Goal: Transaction & Acquisition: Purchase product/service

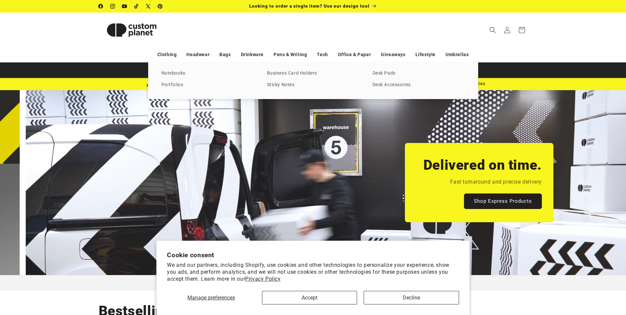
scroll to position [0, 626]
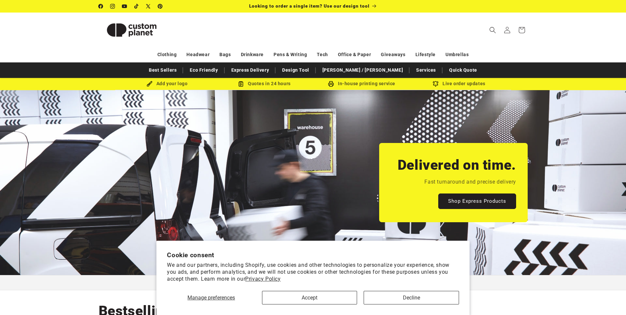
drag, startPoint x: 325, startPoint y: 290, endPoint x: 325, endPoint y: 294, distance: 3.6
click at [325, 294] on div "Manage preferences Accept Decline" at bounding box center [313, 295] width 292 height 18
click at [326, 294] on button "Accept" at bounding box center [309, 298] width 95 height 14
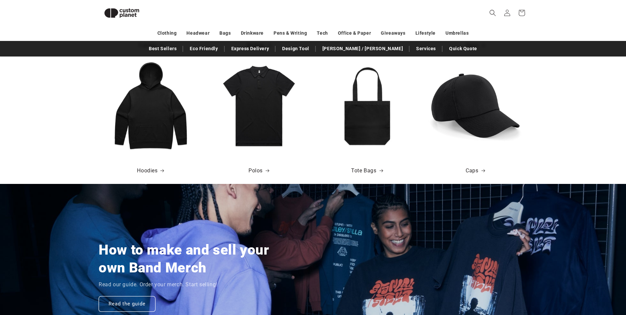
scroll to position [399, 0]
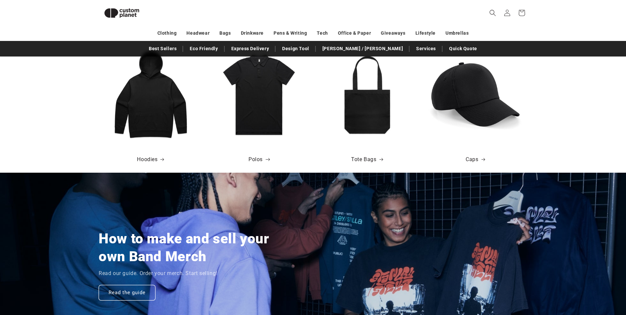
click at [258, 161] on link "Polos" at bounding box center [259, 160] width 21 height 10
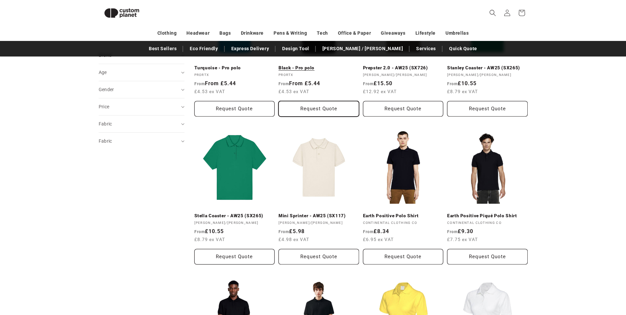
scroll to position [289, 0]
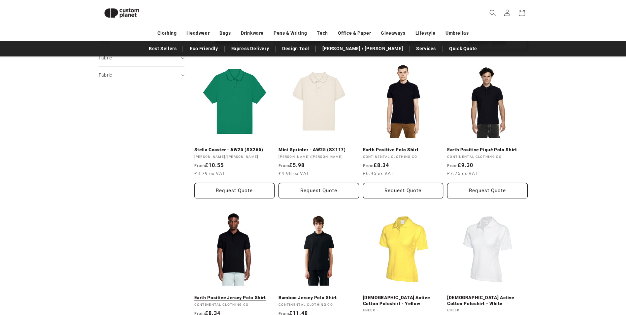
click at [252, 295] on link "Earth Positive Jersey Polo Shirt" at bounding box center [234, 298] width 81 height 6
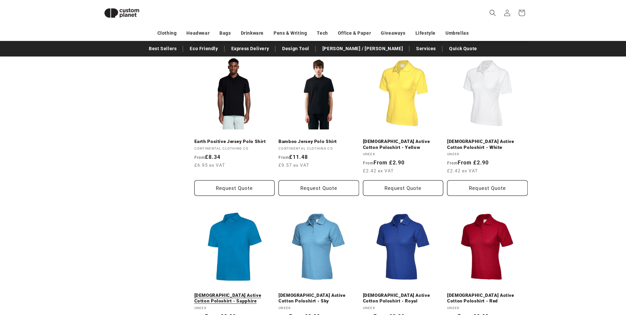
scroll to position [388, 0]
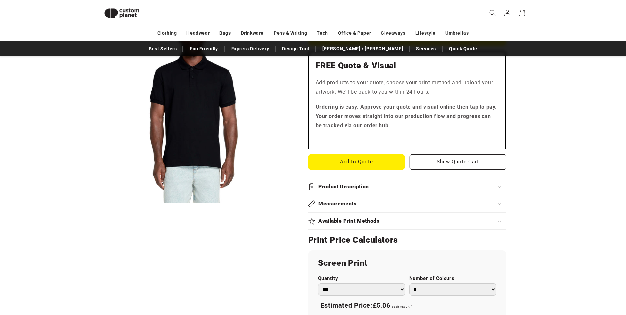
scroll to position [223, 0]
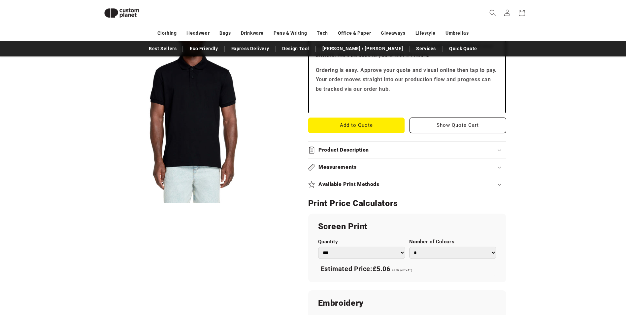
click at [420, 148] on div "Product Description" at bounding box center [407, 150] width 198 height 7
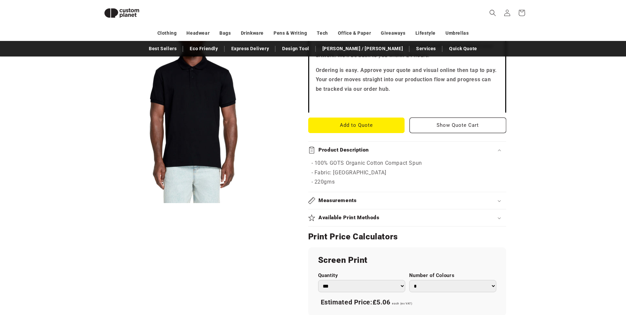
click at [420, 148] on div "Product Description" at bounding box center [407, 150] width 198 height 7
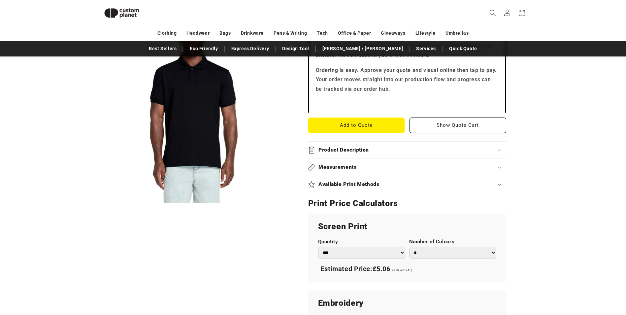
click at [421, 148] on div "Product Description" at bounding box center [407, 150] width 198 height 7
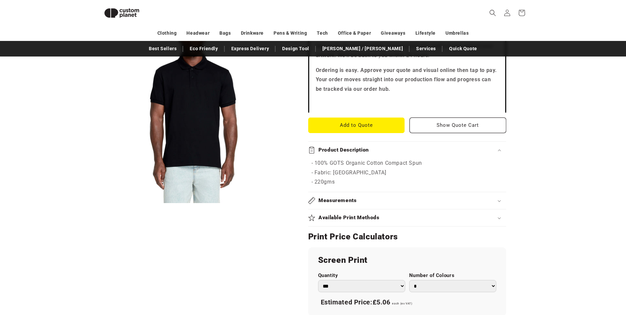
click at [421, 148] on div "Product Description" at bounding box center [407, 150] width 198 height 7
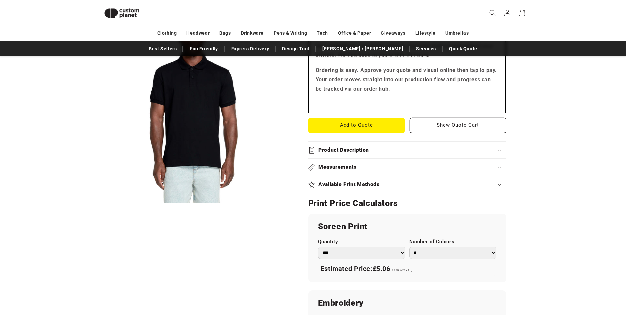
click at [414, 172] on summary "Measurements" at bounding box center [407, 167] width 198 height 17
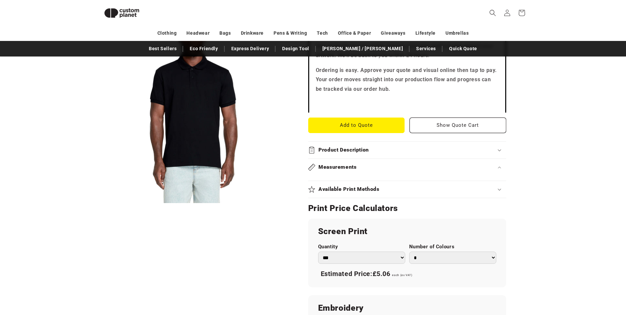
click at [414, 172] on summary "Measurements" at bounding box center [407, 167] width 198 height 17
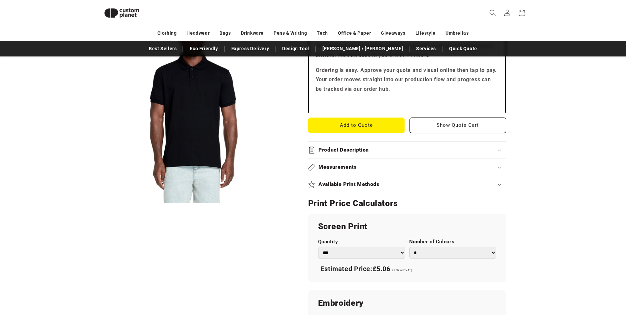
click at [417, 185] on div "Available Print Methods" at bounding box center [407, 184] width 198 height 7
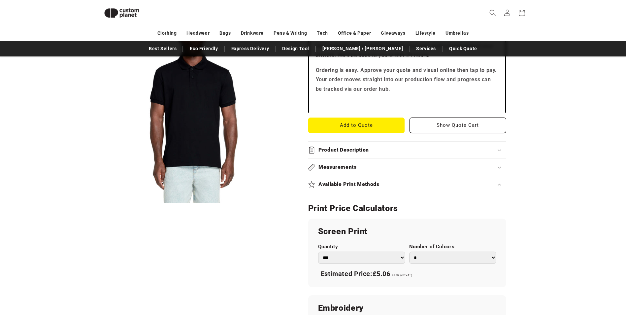
click at [417, 185] on div "Available Print Methods" at bounding box center [407, 184] width 198 height 7
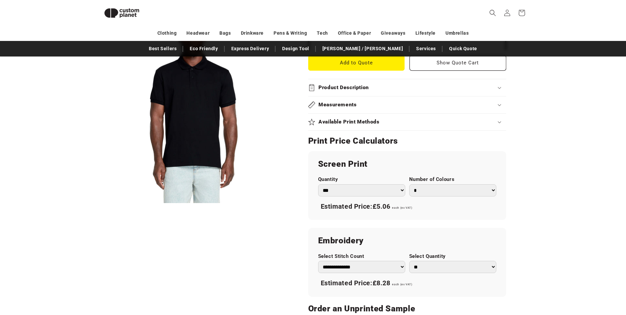
scroll to position [289, 0]
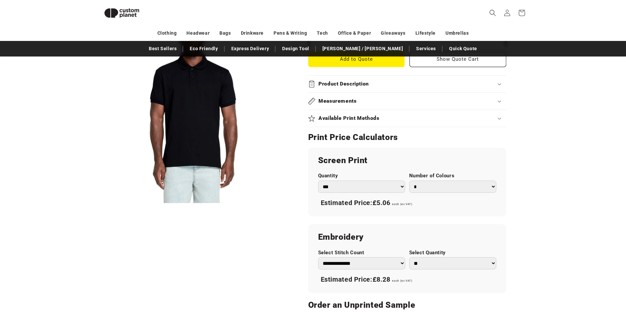
click at [371, 188] on select "*** *** *** **** **** **** ***** *****" at bounding box center [361, 187] width 87 height 12
click at [371, 187] on select "*** *** *** **** **** **** ***** *****" at bounding box center [361, 187] width 87 height 12
click at [451, 182] on select "* * * * * * *" at bounding box center [452, 187] width 87 height 12
click at [405, 167] on div "Screen Print Quantity *** *** *** **** **** **** ***** ***** Number of Colours …" at bounding box center [407, 182] width 198 height 69
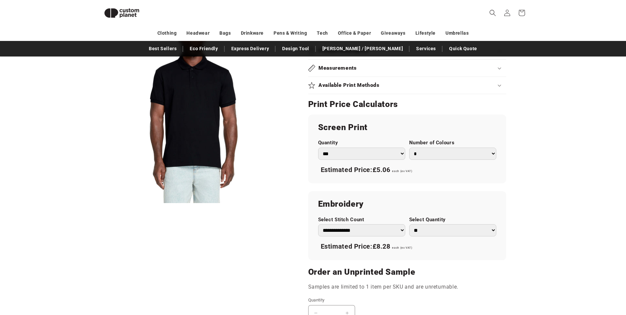
scroll to position [355, 0]
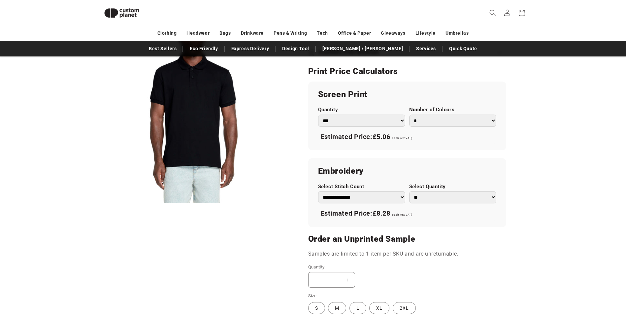
click at [446, 195] on select "** ** *** *** *** **** **** ****" at bounding box center [452, 197] width 87 height 12
click at [300, 172] on div "Continental Clothing Co Earth Positive Jersey Polo Shirt Earth Positive Jersey …" at bounding box center [410, 63] width 236 height 649
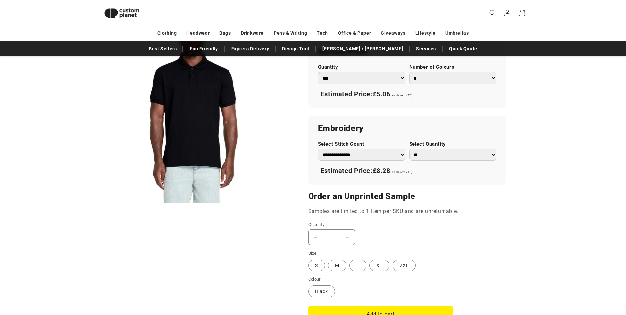
scroll to position [388, 0]
